Goal: Task Accomplishment & Management: Complete application form

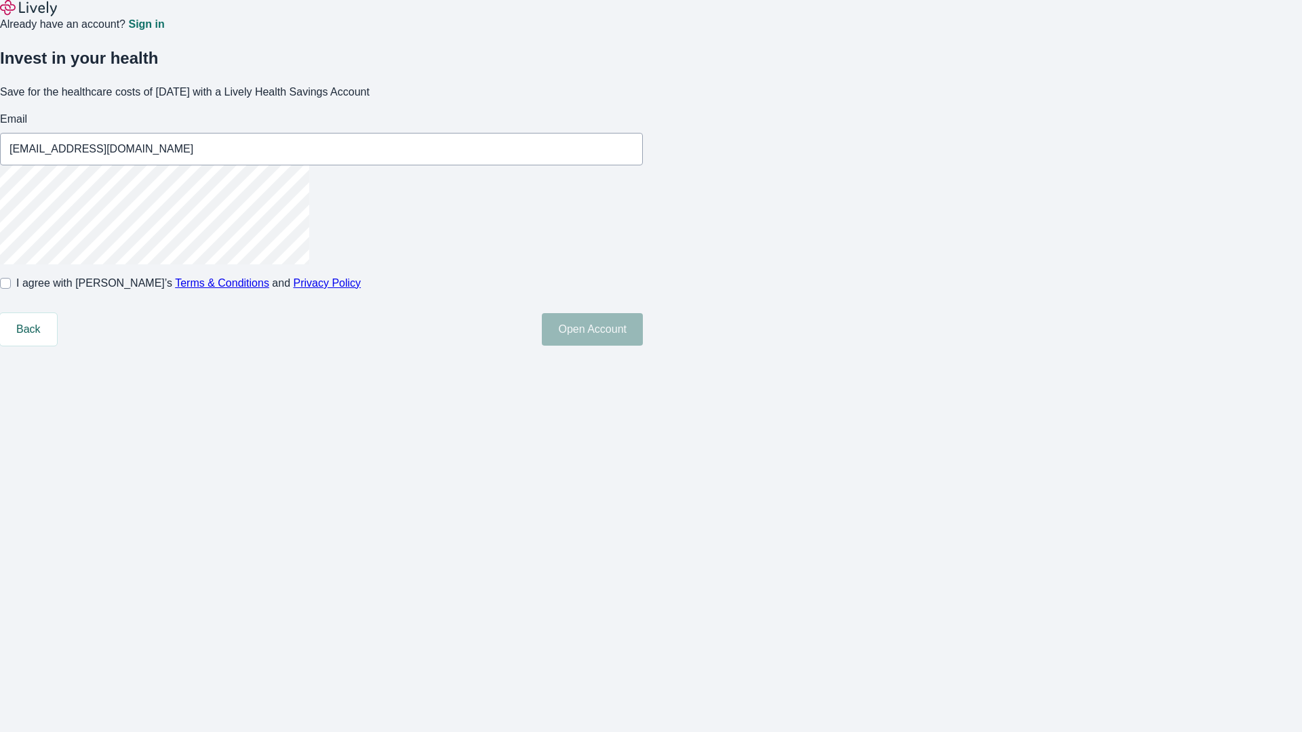
click at [11, 289] on input "I agree with Lively’s Terms & Conditions and Privacy Policy" at bounding box center [5, 283] width 11 height 11
checkbox input "true"
click at [643, 346] on button "Open Account" at bounding box center [592, 329] width 101 height 33
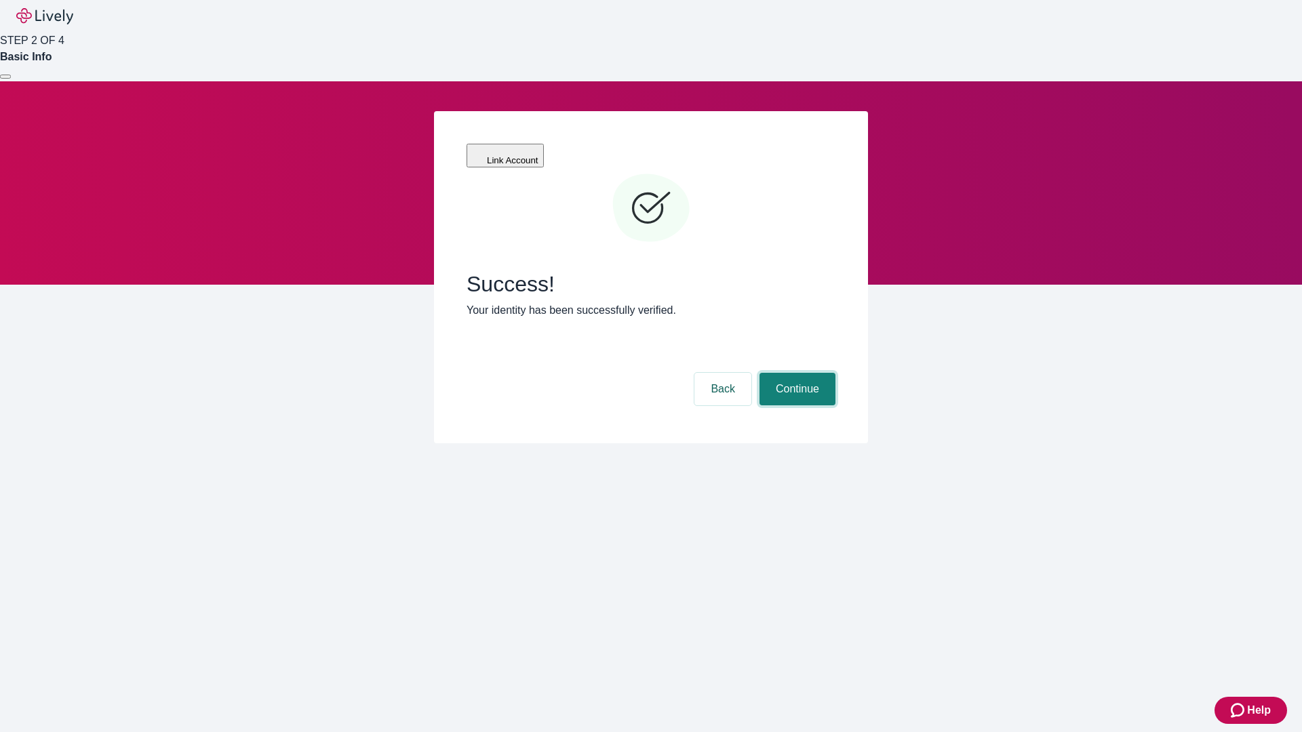
click at [795, 373] on button "Continue" at bounding box center [797, 389] width 76 height 33
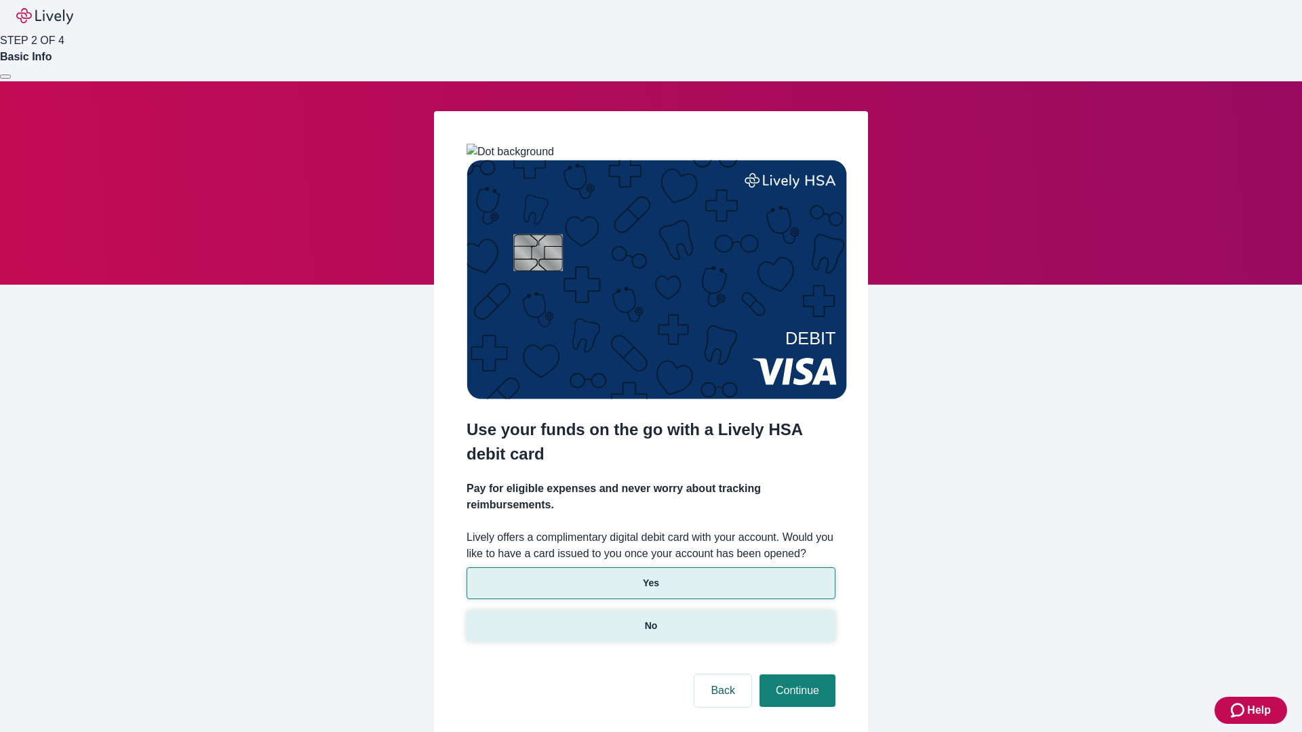
click at [650, 619] on p "No" at bounding box center [651, 626] width 13 height 14
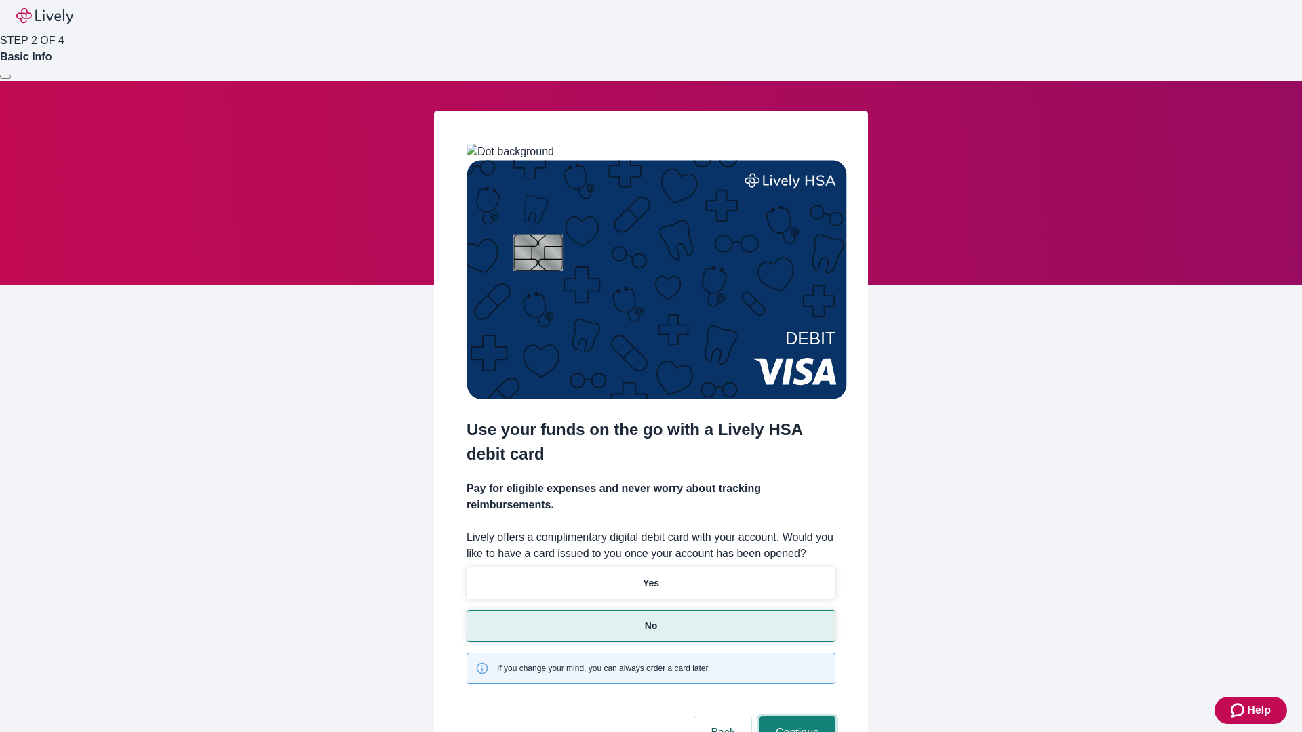
click at [795, 717] on button "Continue" at bounding box center [797, 733] width 76 height 33
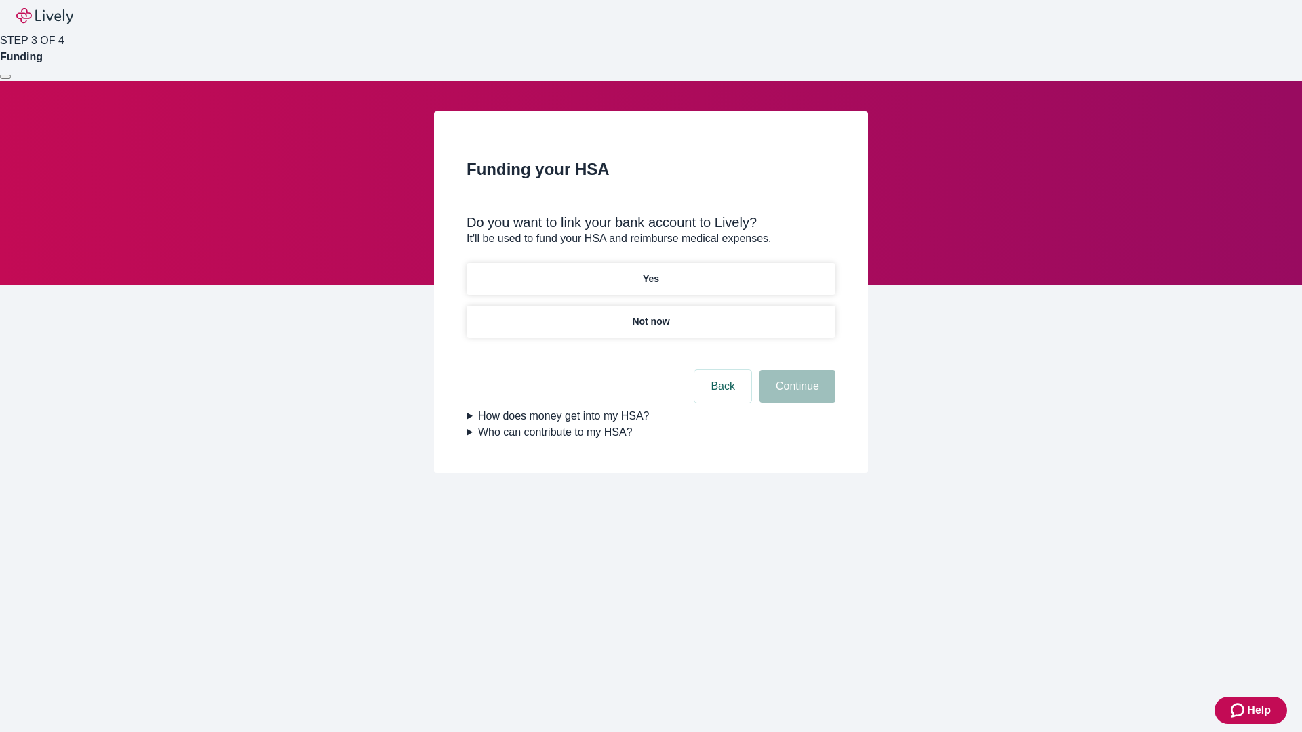
click at [650, 272] on p "Yes" at bounding box center [651, 279] width 16 height 14
click at [795, 370] on button "Continue" at bounding box center [797, 386] width 76 height 33
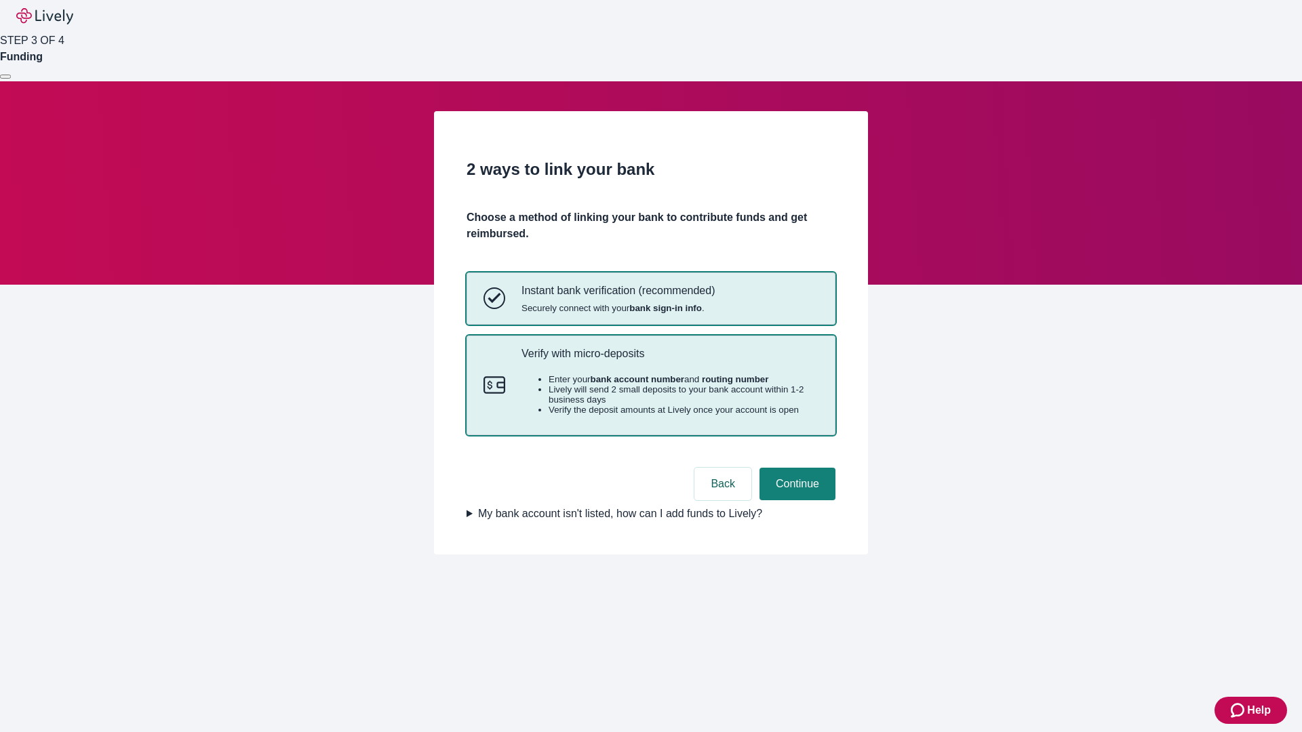
click at [669, 360] on p "Verify with micro-deposits" at bounding box center [669, 353] width 297 height 13
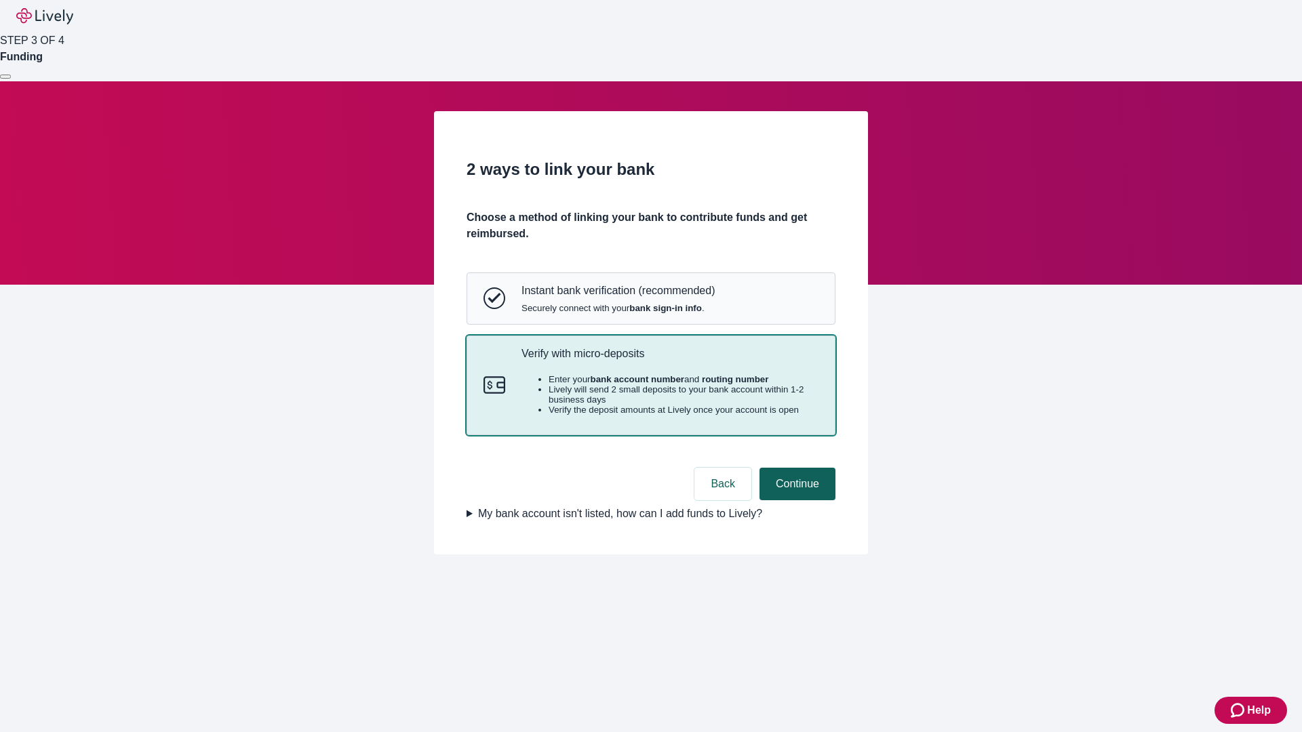
click at [795, 500] on button "Continue" at bounding box center [797, 484] width 76 height 33
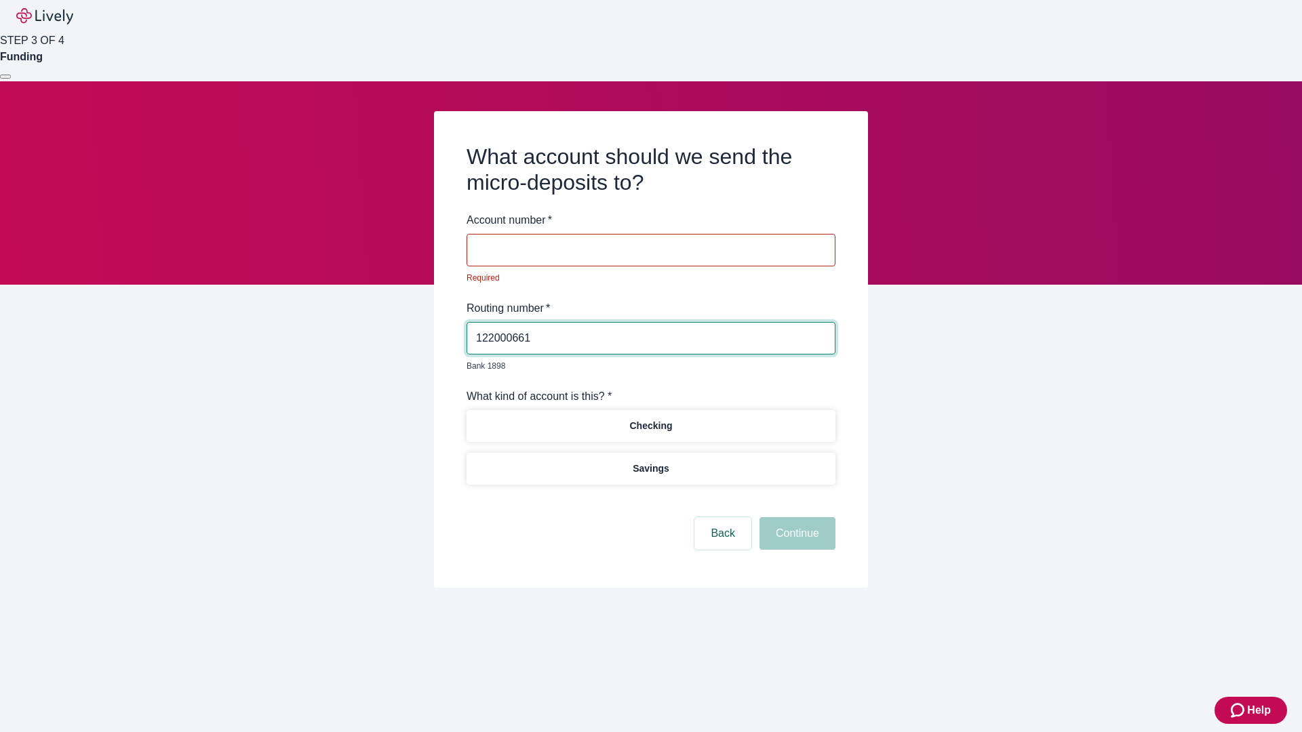
type input "122000661"
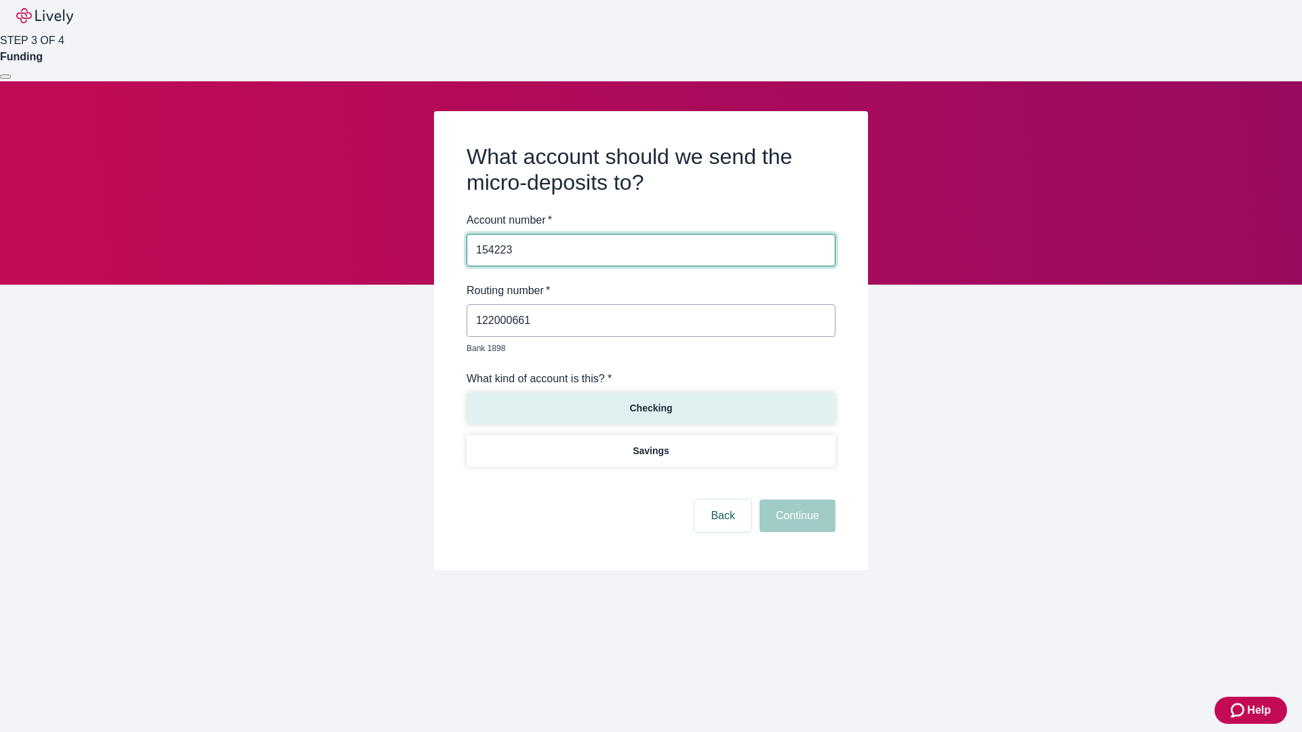
type input "154223"
click at [650, 401] on p "Checking" at bounding box center [650, 408] width 43 height 14
